Goal: Task Accomplishment & Management: Manage account settings

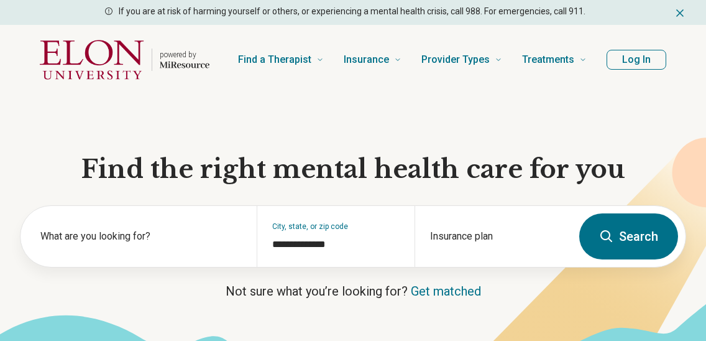
drag, startPoint x: 0, startPoint y: 0, endPoint x: 635, endPoint y: 64, distance: 638.6
click at [635, 64] on button "Log In" at bounding box center [637, 60] width 60 height 20
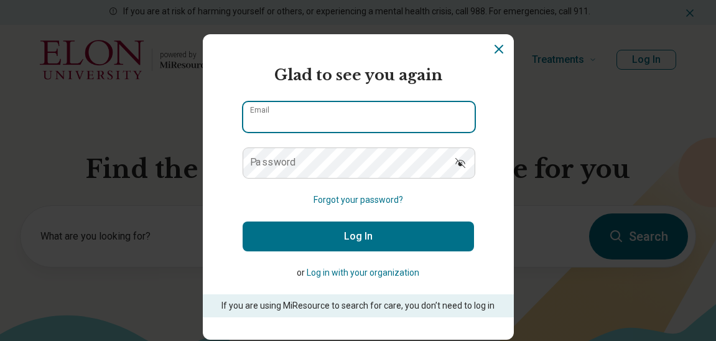
type input "**********"
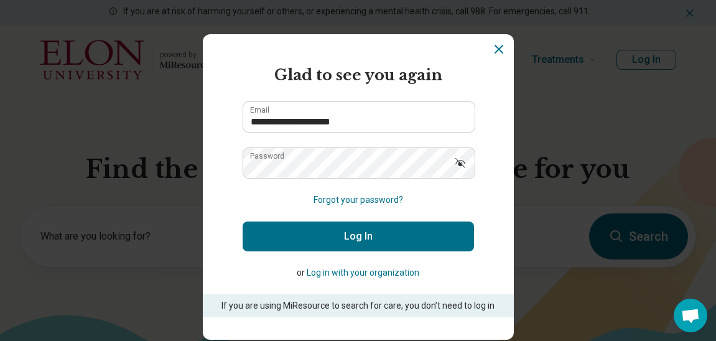
click at [355, 238] on button "Log In" at bounding box center [357, 236] width 231 height 30
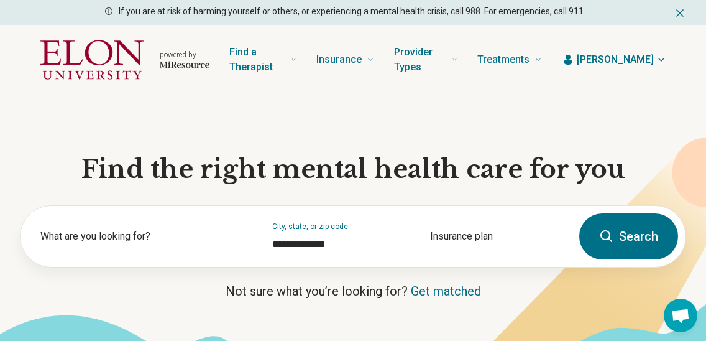
click at [632, 57] on span "[PERSON_NAME]" at bounding box center [615, 59] width 77 height 15
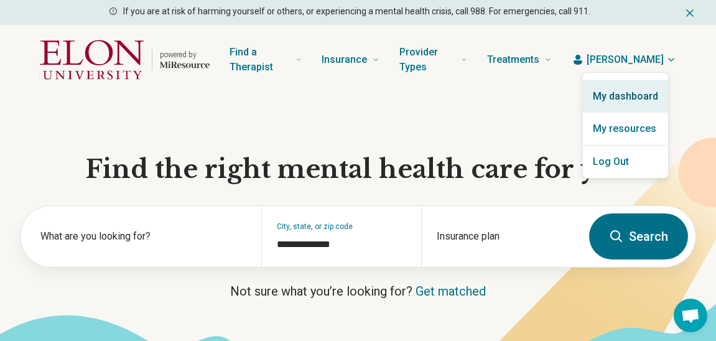
click at [636, 91] on link "My dashboard" at bounding box center [625, 96] width 85 height 32
click at [630, 101] on link "My dashboard" at bounding box center [625, 96] width 85 height 32
click at [629, 101] on link "My dashboard" at bounding box center [625, 96] width 85 height 32
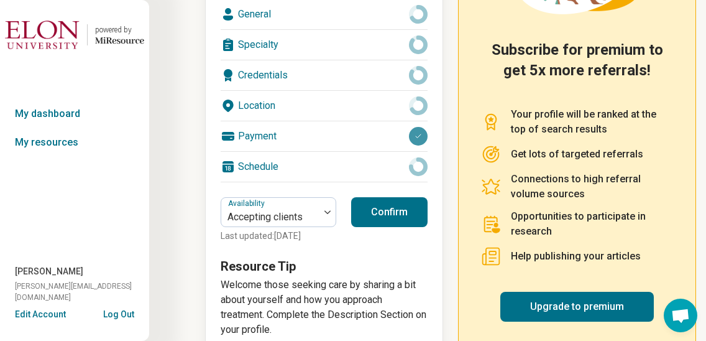
scroll to position [249, 0]
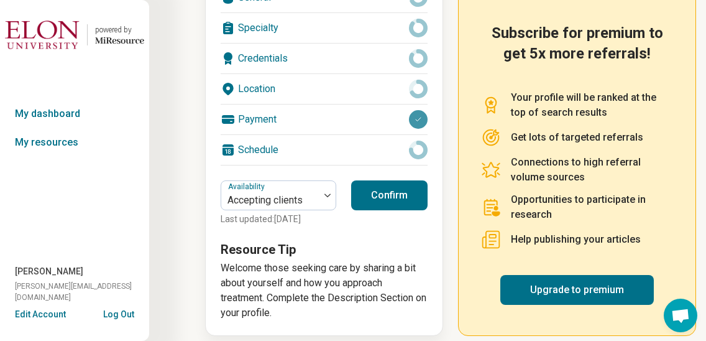
click at [400, 202] on button "Confirm" at bounding box center [389, 195] width 76 height 30
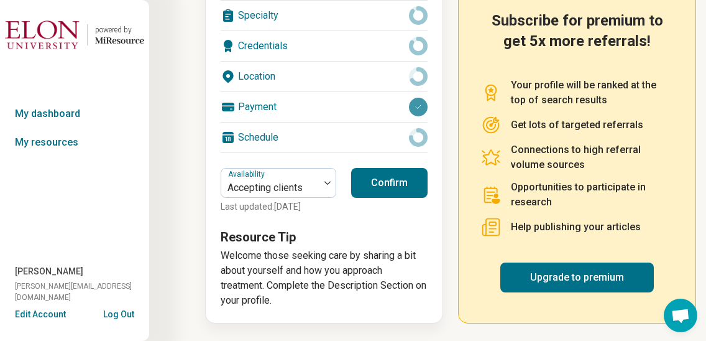
click at [127, 315] on button "Log Out" at bounding box center [118, 313] width 31 height 10
